Goal: Communication & Community: Ask a question

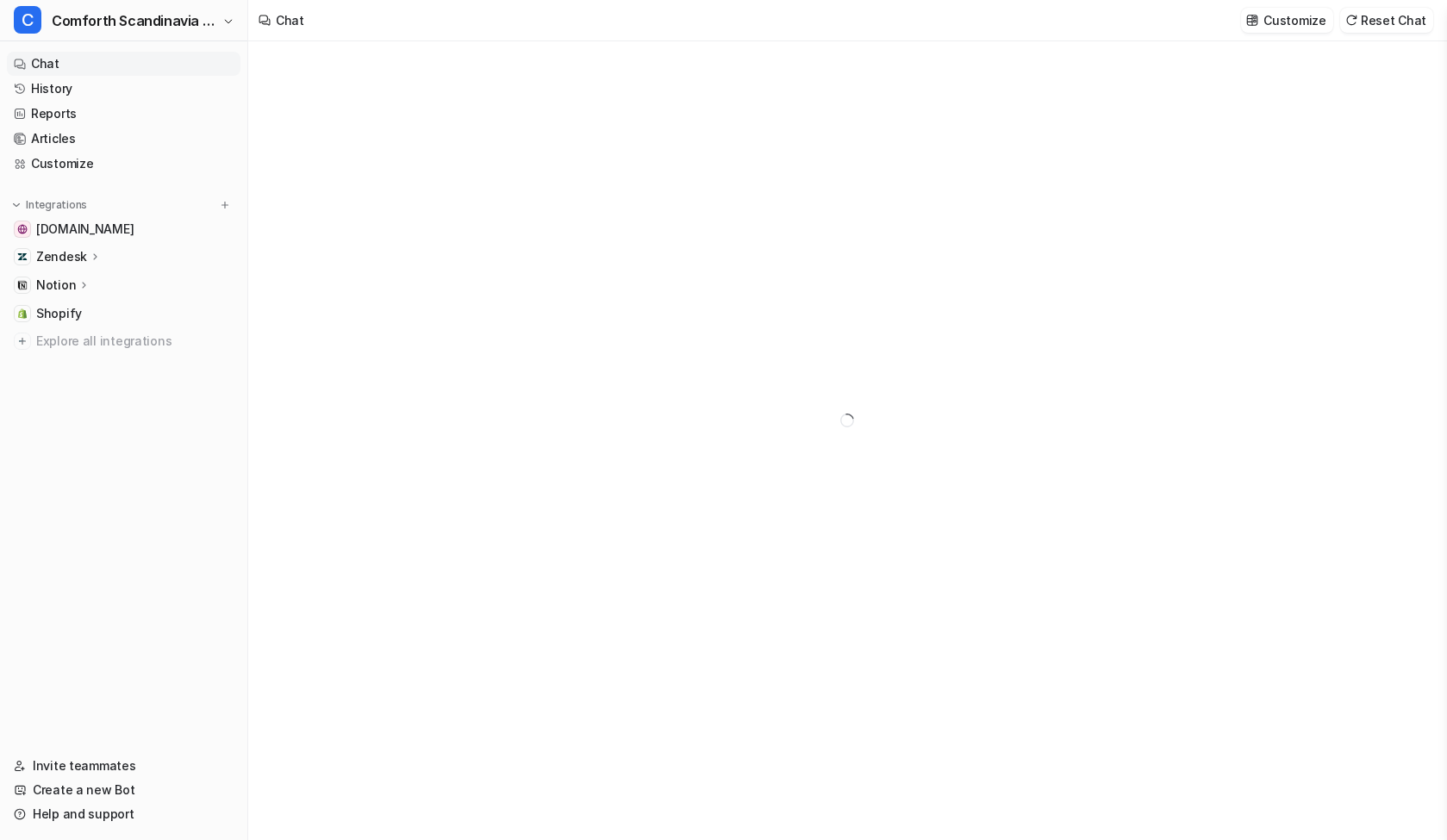
type textarea "**********"
click at [120, 815] on link "Help and support" at bounding box center [123, 814] width 233 height 24
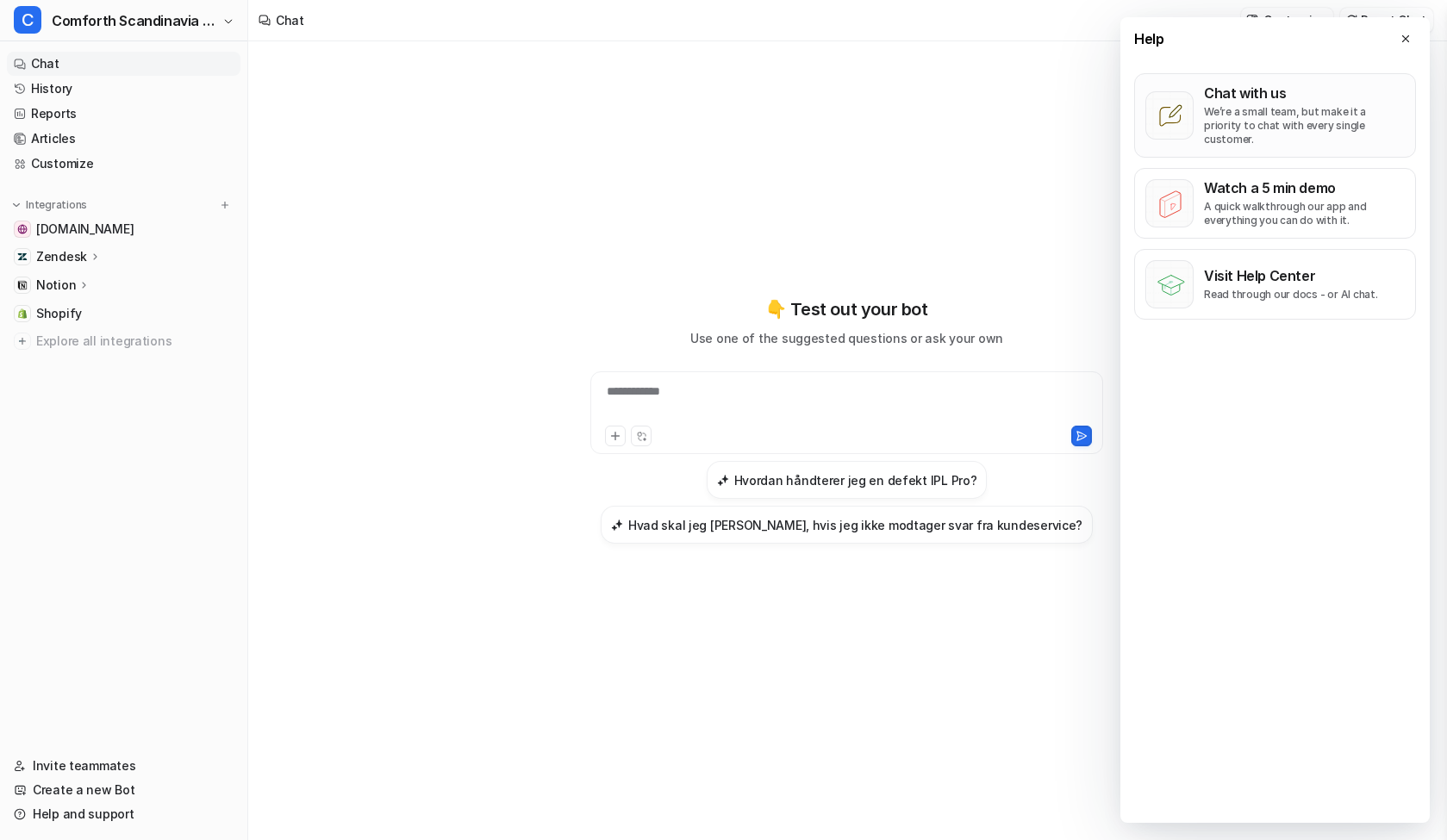
click at [1213, 114] on p "We’re a small team, but make it a priority to chat with every single customer." at bounding box center [1304, 125] width 201 height 41
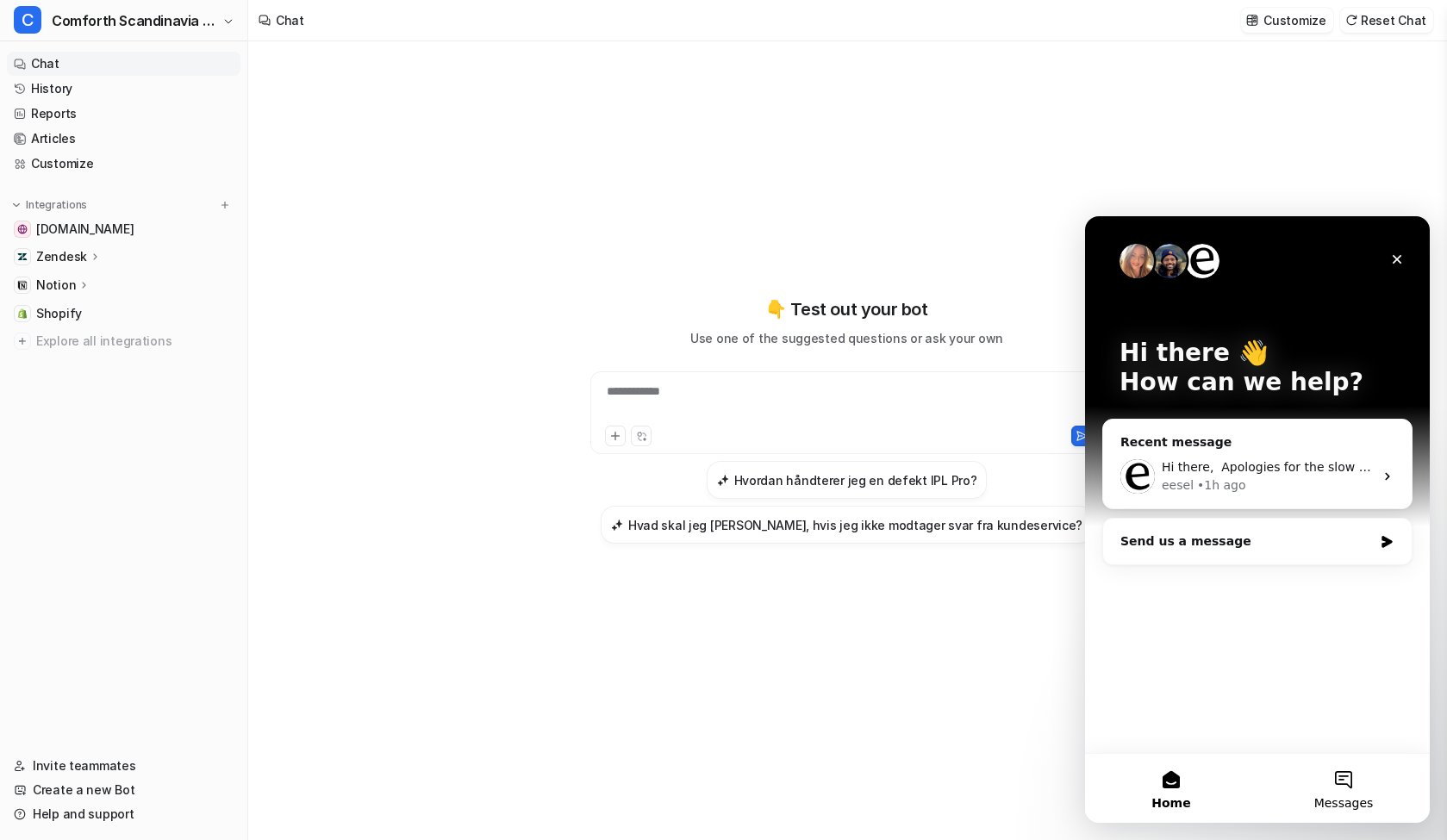
click at [1364, 771] on button "Messages" at bounding box center [1343, 788] width 173 height 69
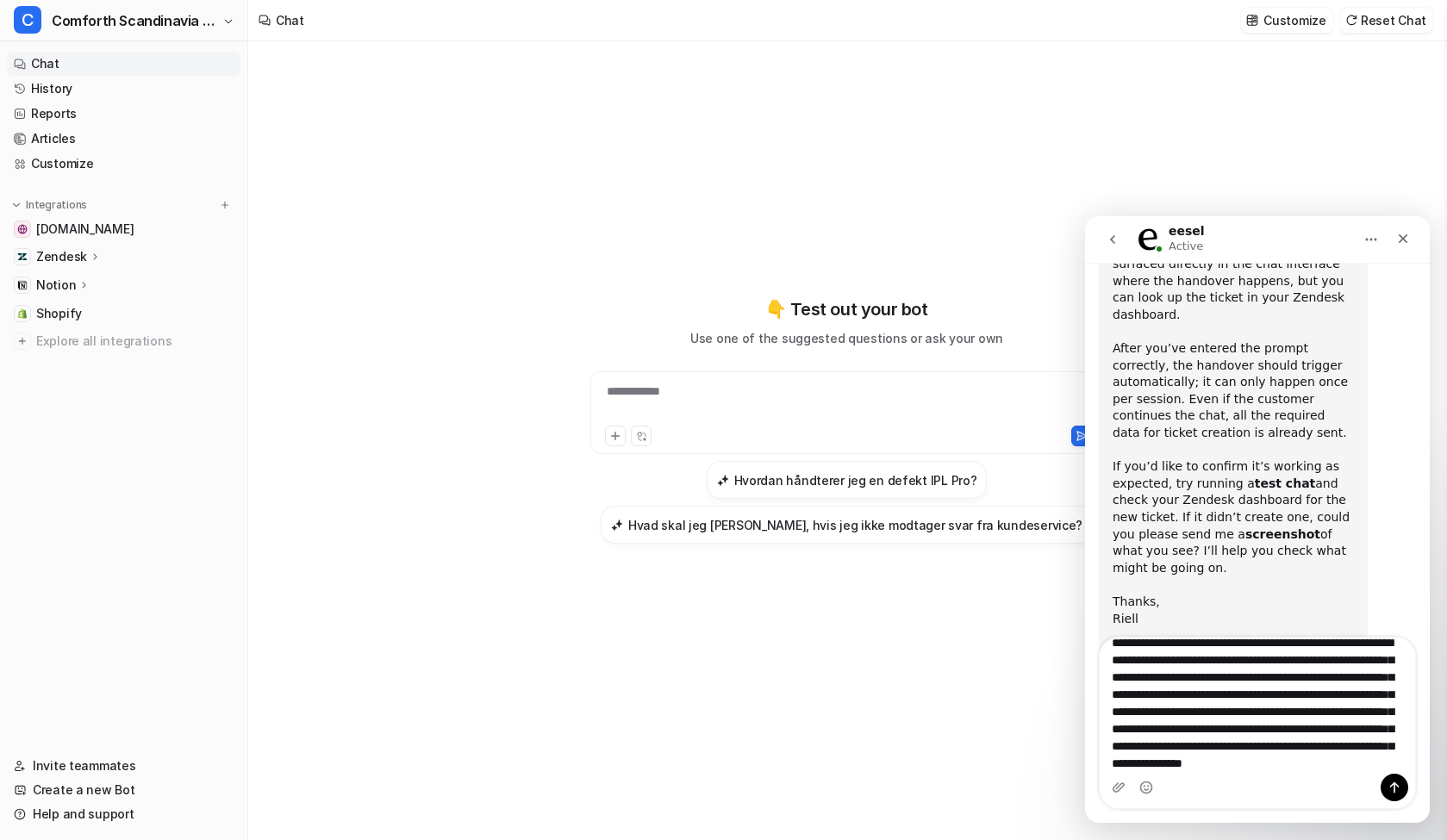
scroll to position [45, 0]
type textarea "**********"
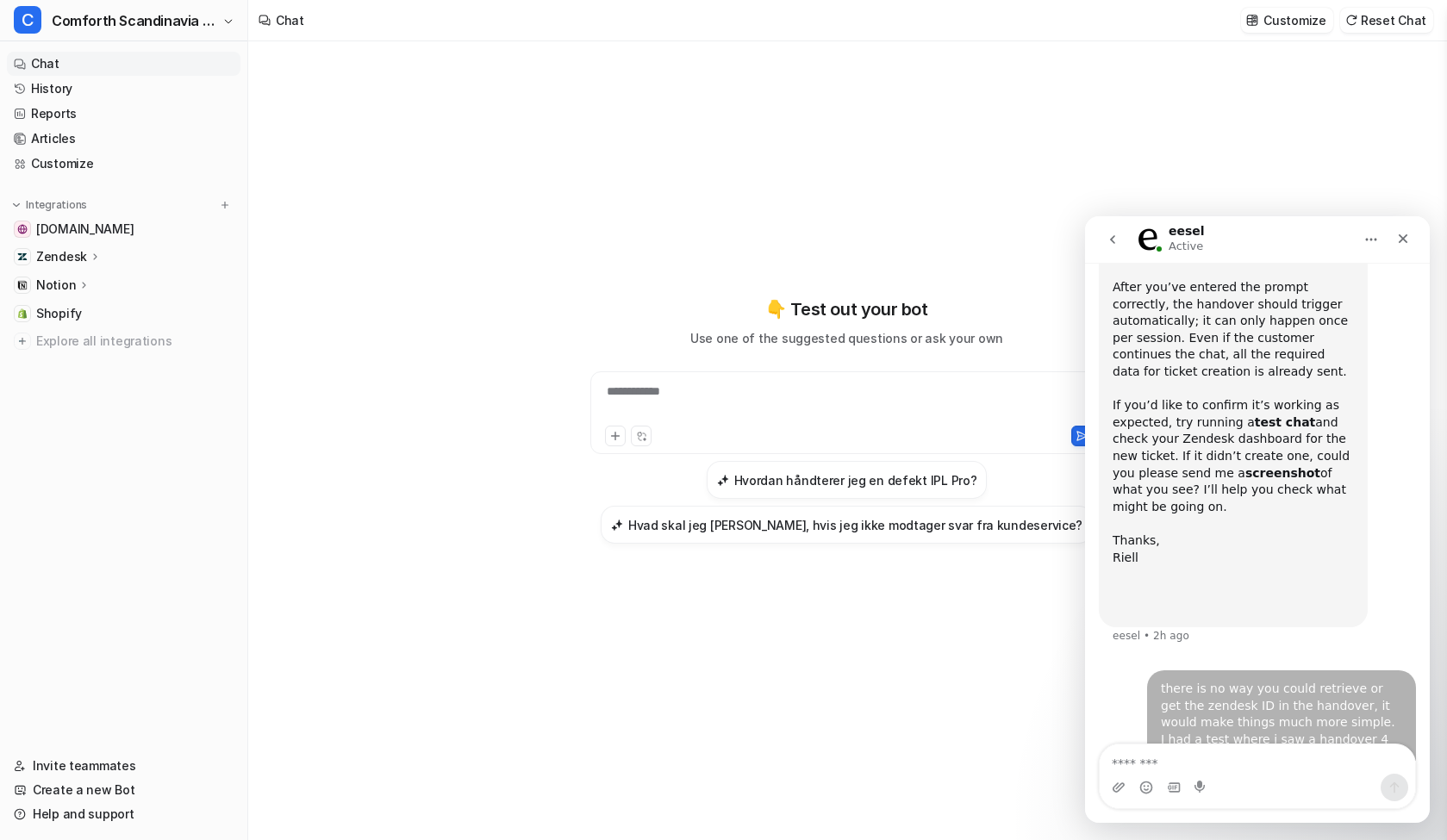
scroll to position [925, 0]
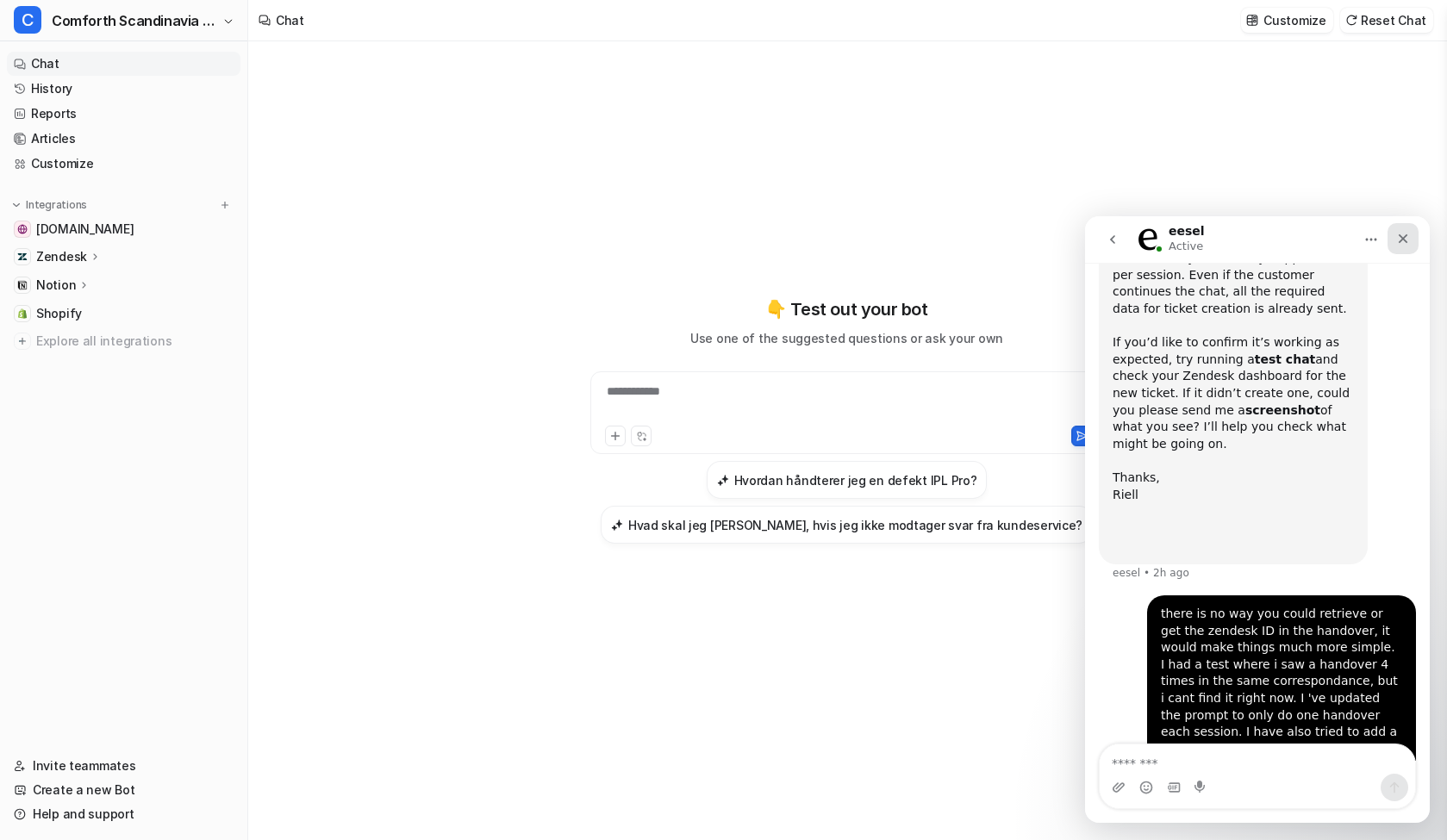
click at [1399, 239] on icon "Close" at bounding box center [1402, 239] width 14 height 14
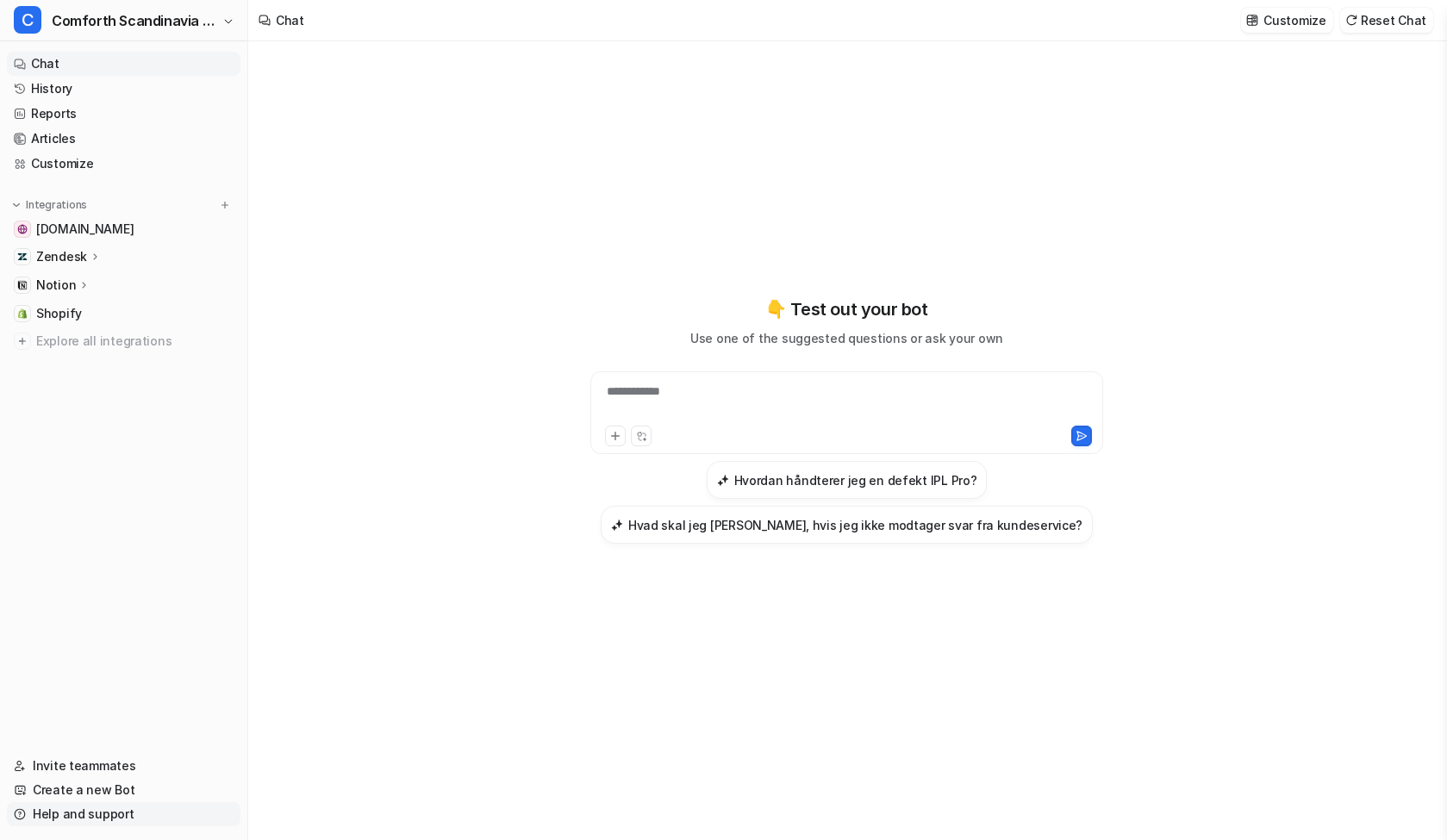
click at [128, 811] on link "Help and support" at bounding box center [123, 814] width 233 height 24
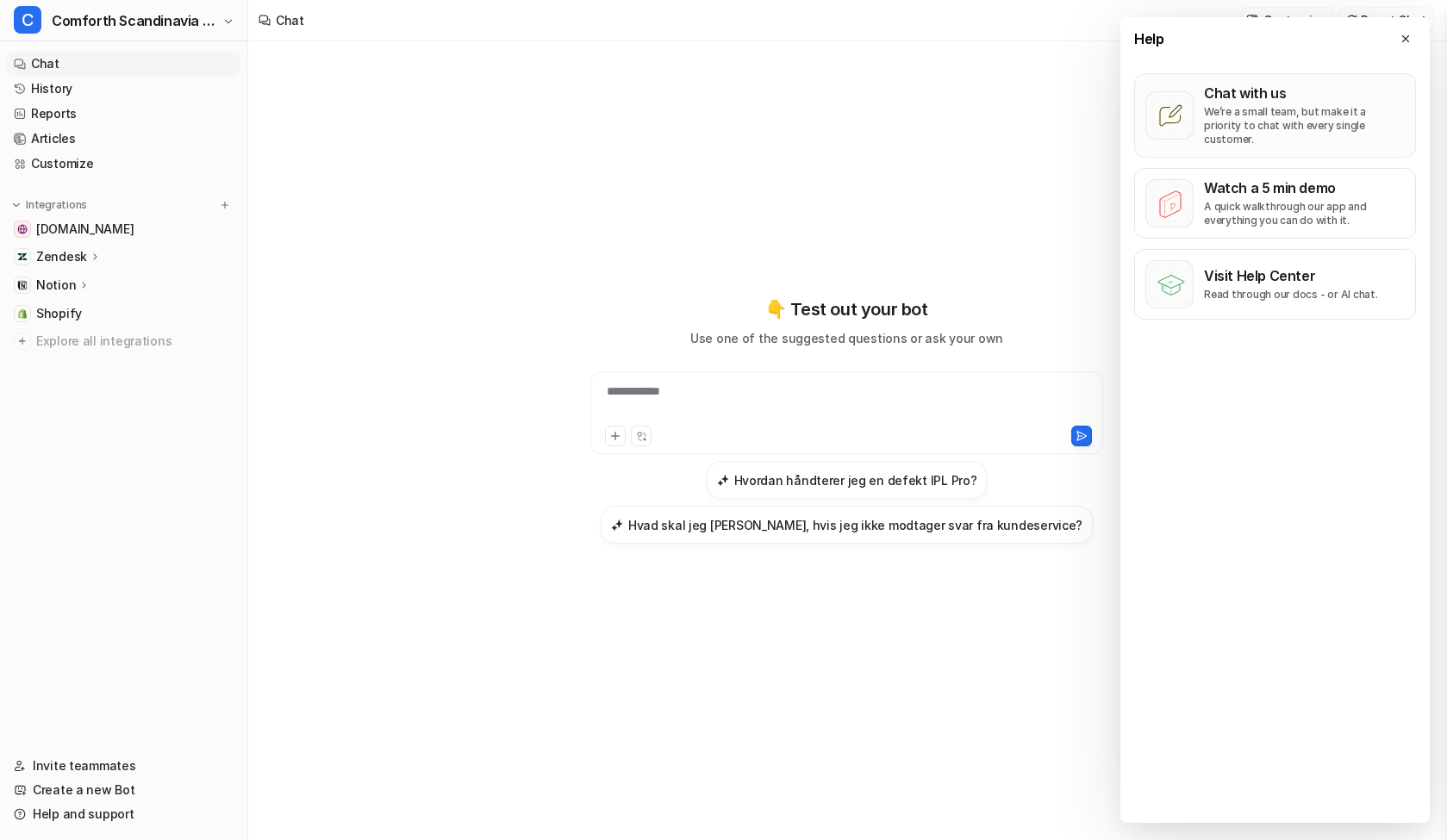
click at [1218, 110] on p "We’re a small team, but make it a priority to chat with every single customer." at bounding box center [1304, 125] width 201 height 41
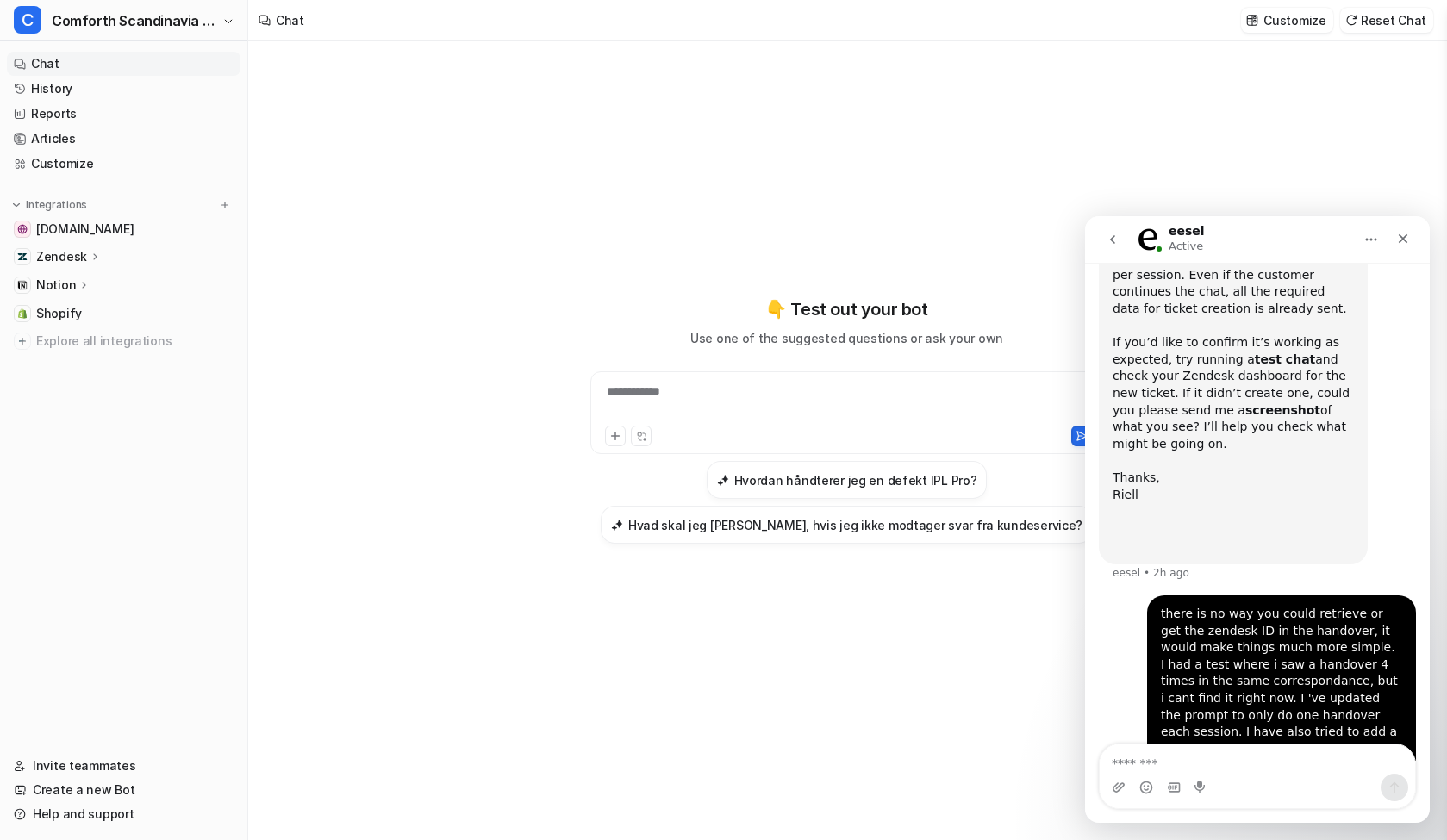
click at [1124, 245] on button "go back" at bounding box center [1112, 239] width 33 height 33
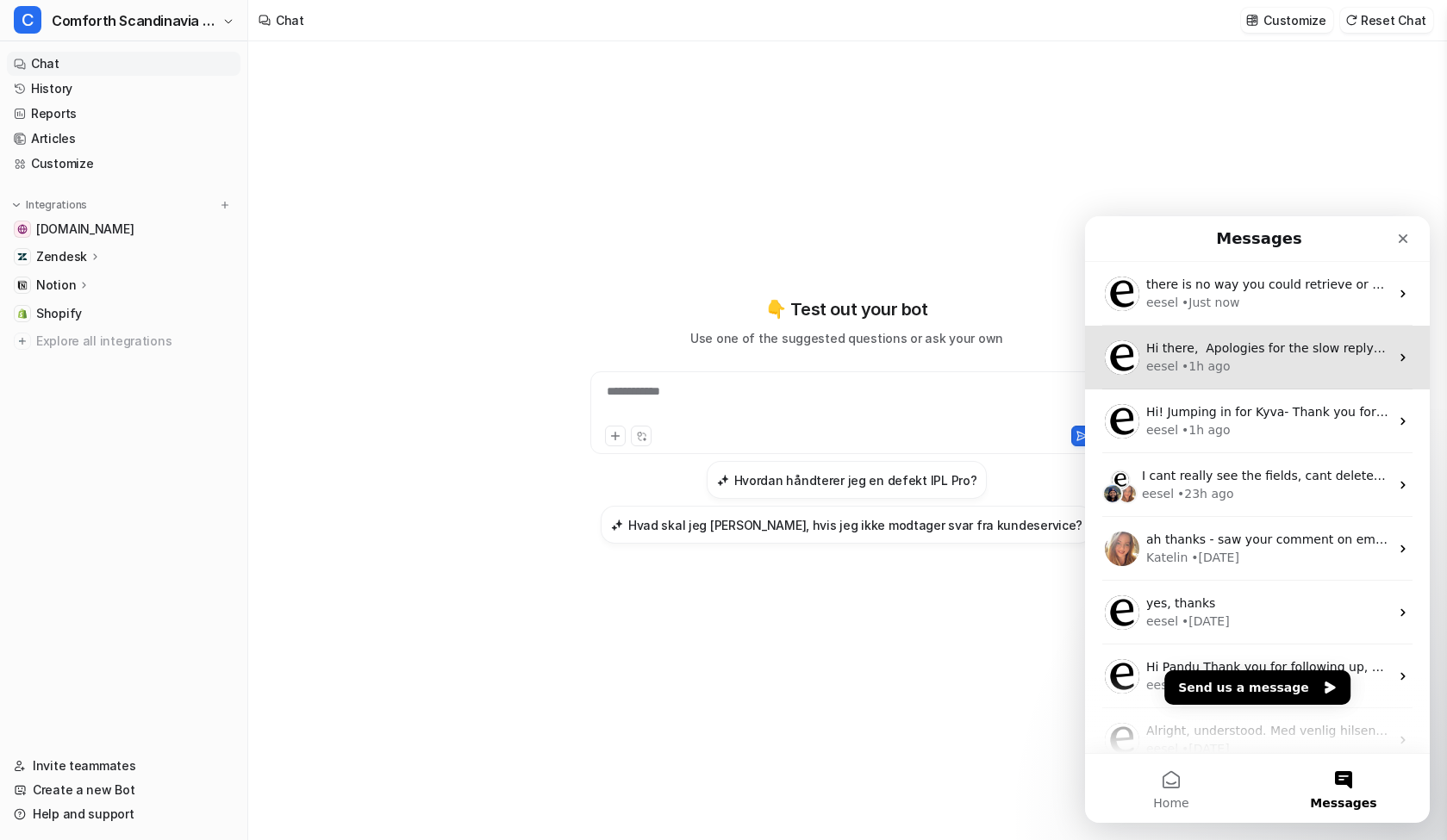
scroll to position [0, 0]
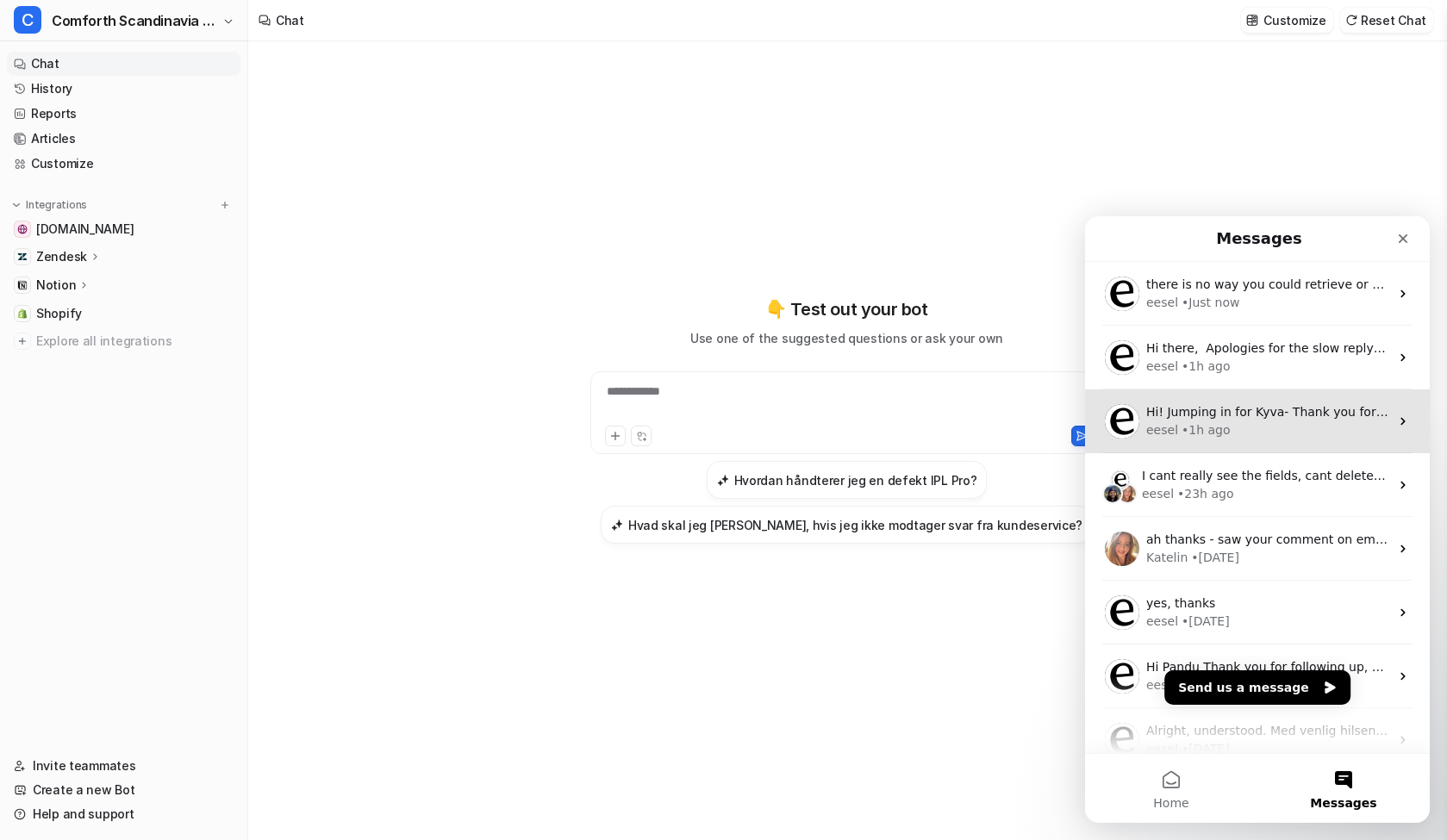
click at [1205, 421] on div "• 1h ago" at bounding box center [1206, 431] width 49 height 18
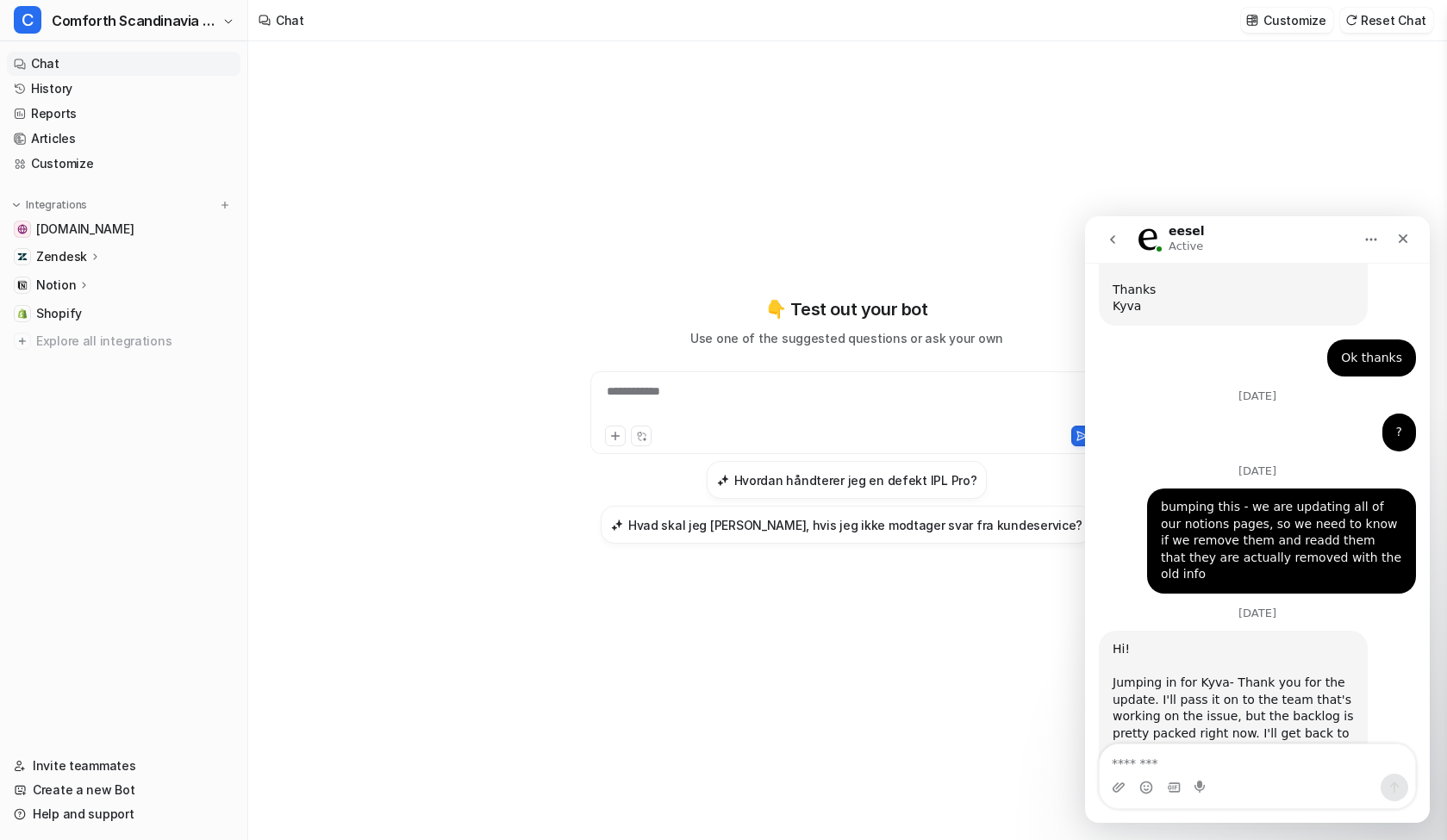
scroll to position [1292, 0]
click at [1401, 241] on icon "Close" at bounding box center [1403, 239] width 9 height 9
